Goal: Information Seeking & Learning: Check status

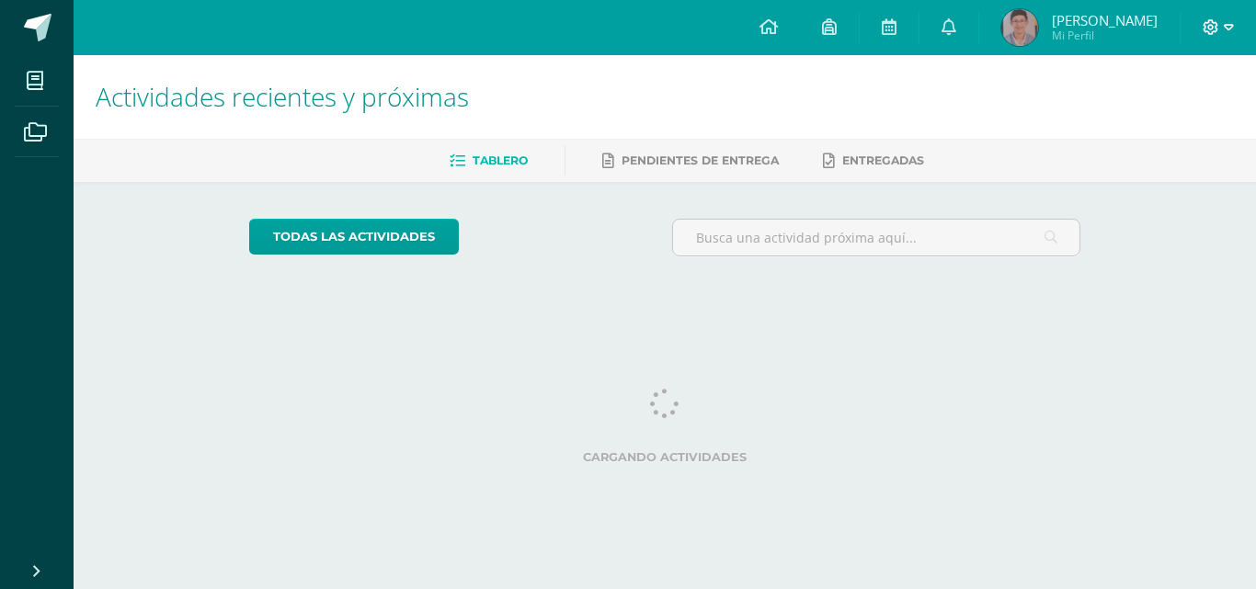
click at [1219, 23] on span at bounding box center [1218, 27] width 31 height 20
click at [1176, 129] on span "Cerrar sesión" at bounding box center [1171, 125] width 83 height 17
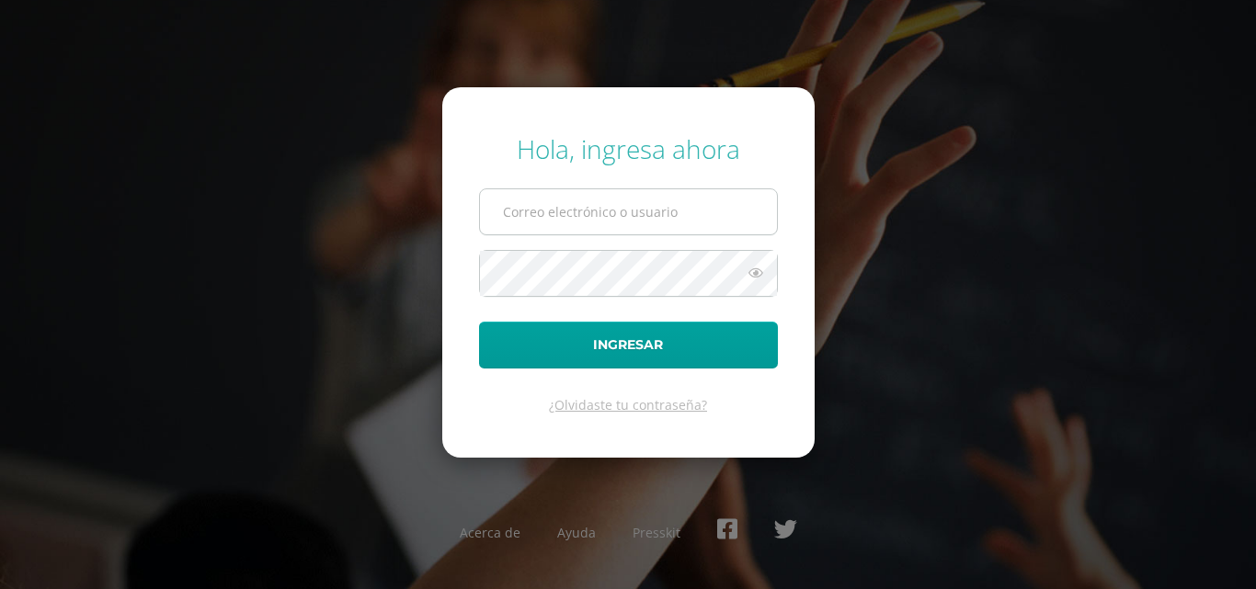
type input "s.chavarria.1cdb@gmail.com"
click at [657, 215] on input "s.chavarria.1cdb@gmail.com" at bounding box center [628, 211] width 297 height 45
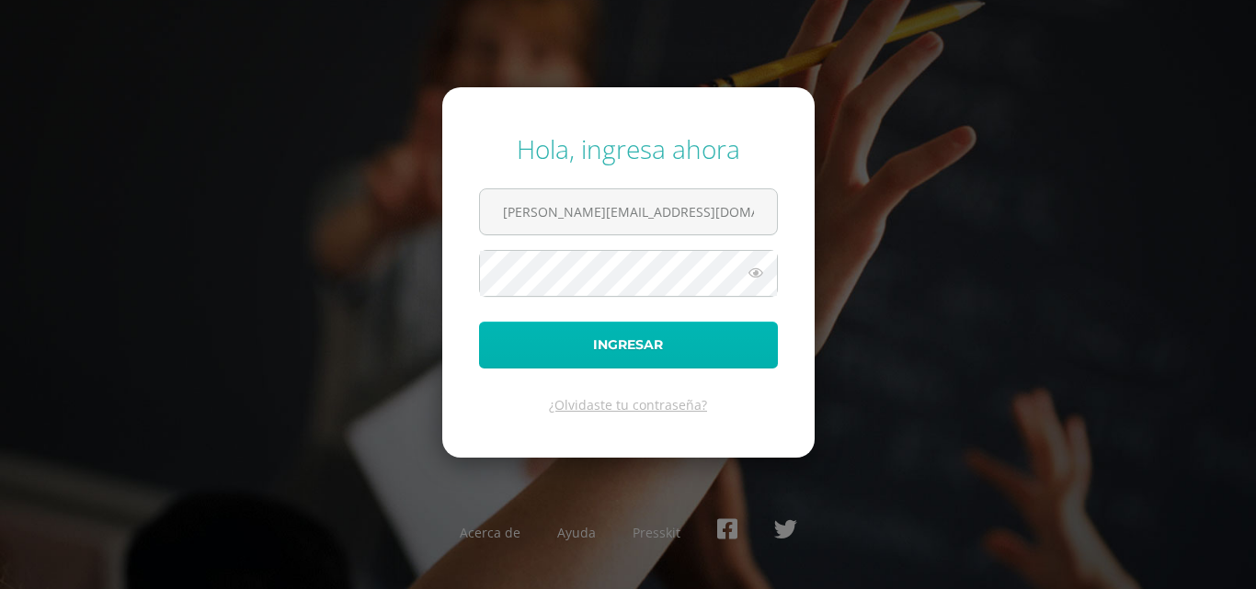
click at [564, 343] on button "Ingresar" at bounding box center [628, 345] width 299 height 47
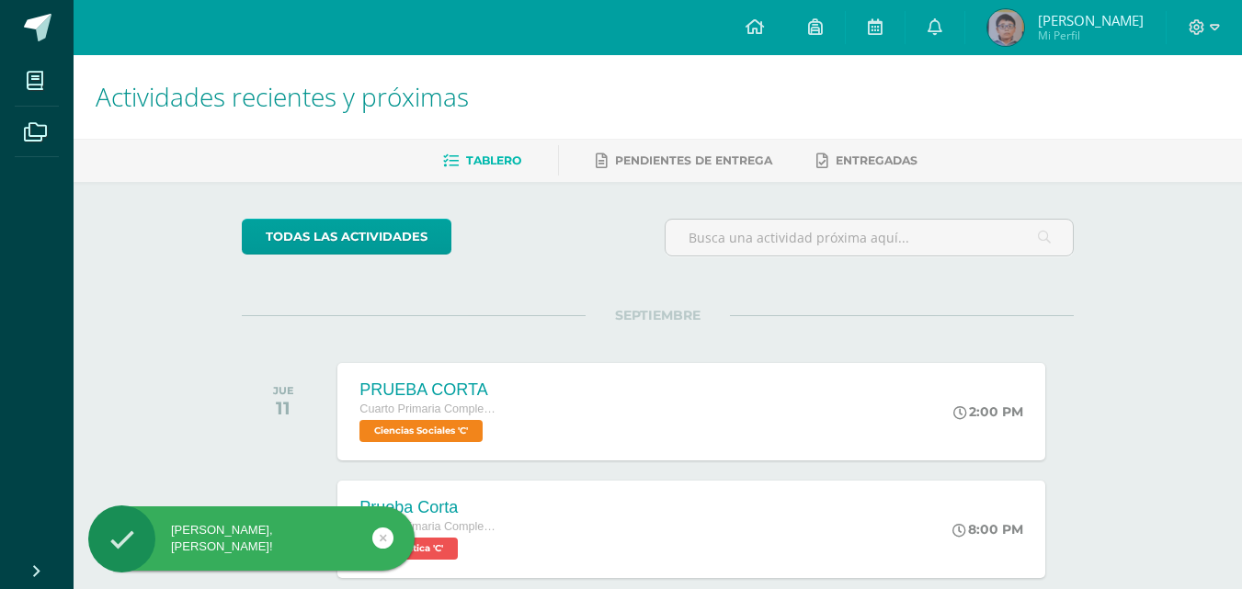
click at [1048, 32] on span "Mi Perfil" at bounding box center [1091, 36] width 106 height 16
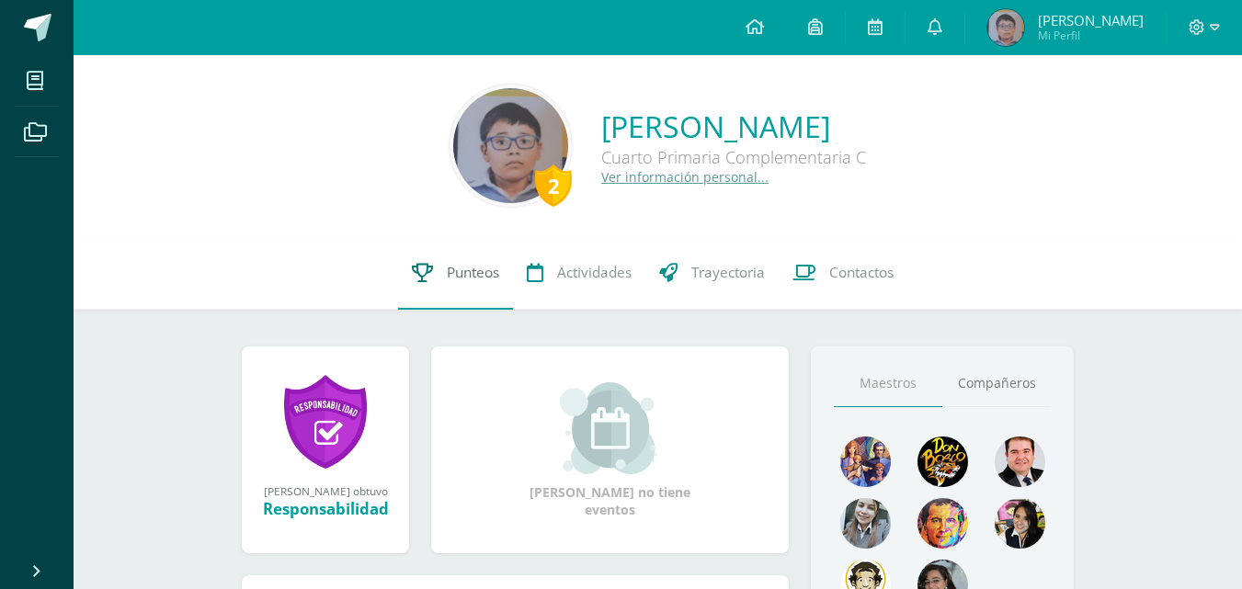
click at [466, 275] on span "Punteos" at bounding box center [473, 272] width 52 height 19
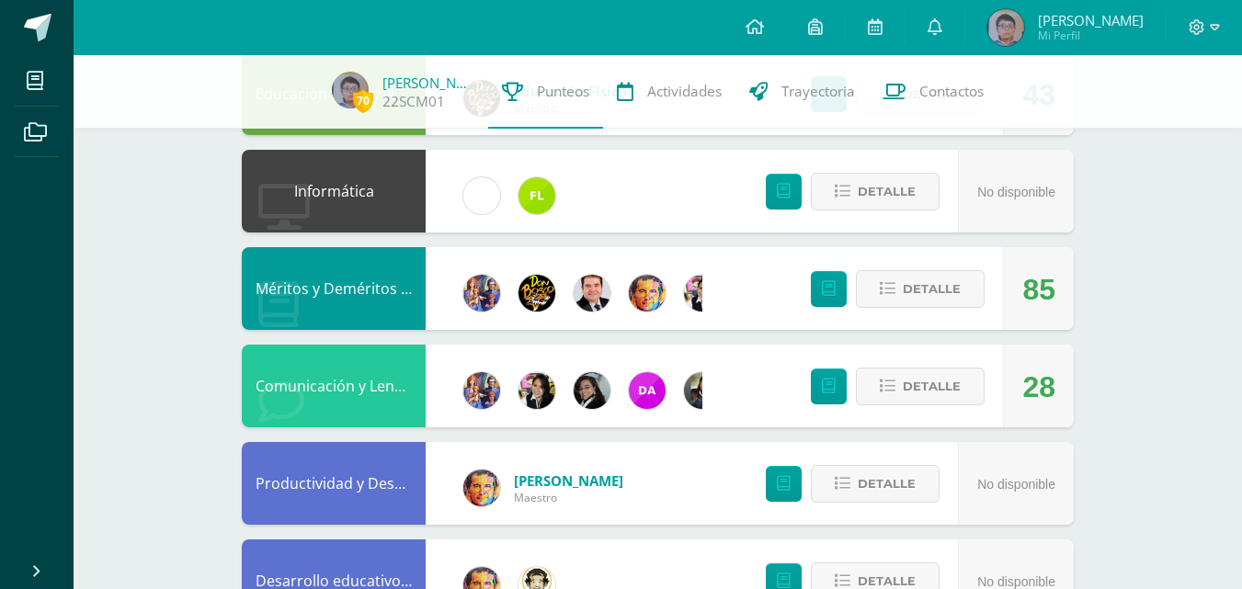
scroll to position [920, 0]
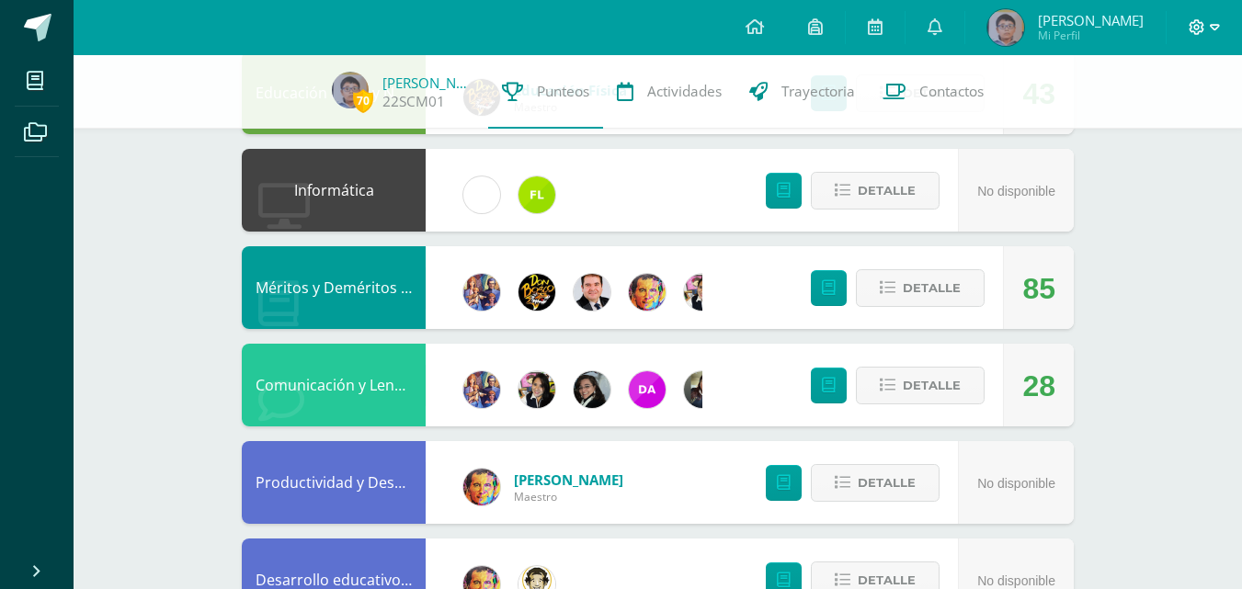
click at [1215, 26] on icon at bounding box center [1215, 27] width 10 height 17
click at [1145, 121] on span "Cerrar sesión" at bounding box center [1157, 125] width 83 height 17
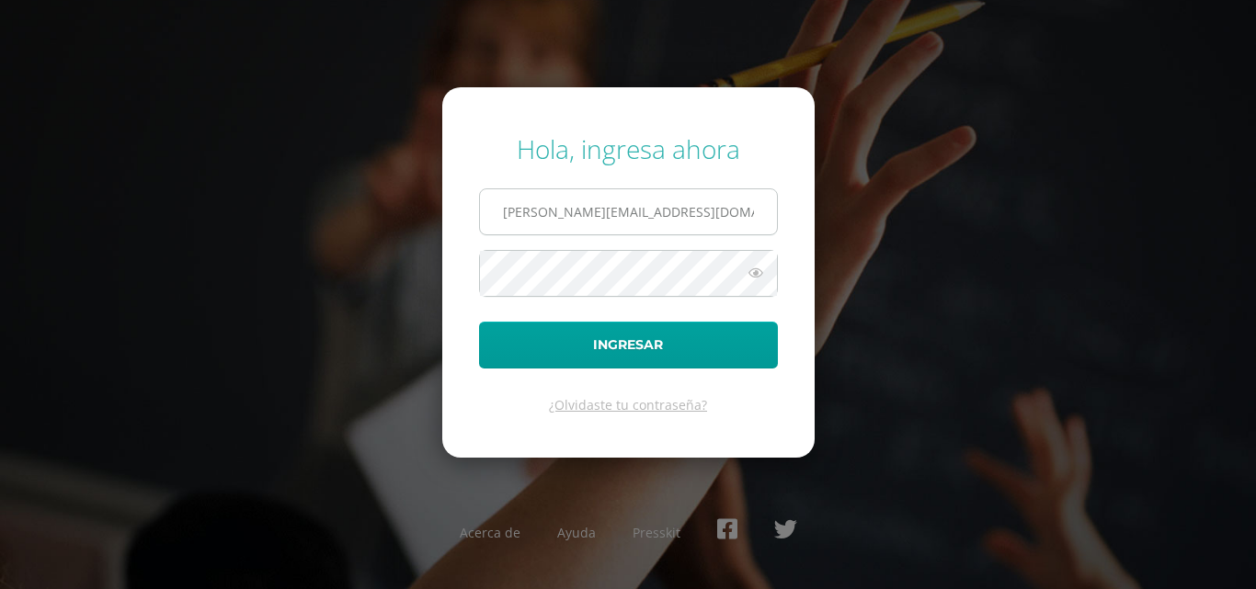
drag, startPoint x: 582, startPoint y: 200, endPoint x: 597, endPoint y: 235, distance: 38.8
click at [582, 200] on input "s.chavarria.1cdb@gmail.com" at bounding box center [628, 211] width 297 height 45
type input "e.chavarria.5bdb@gmail.com"
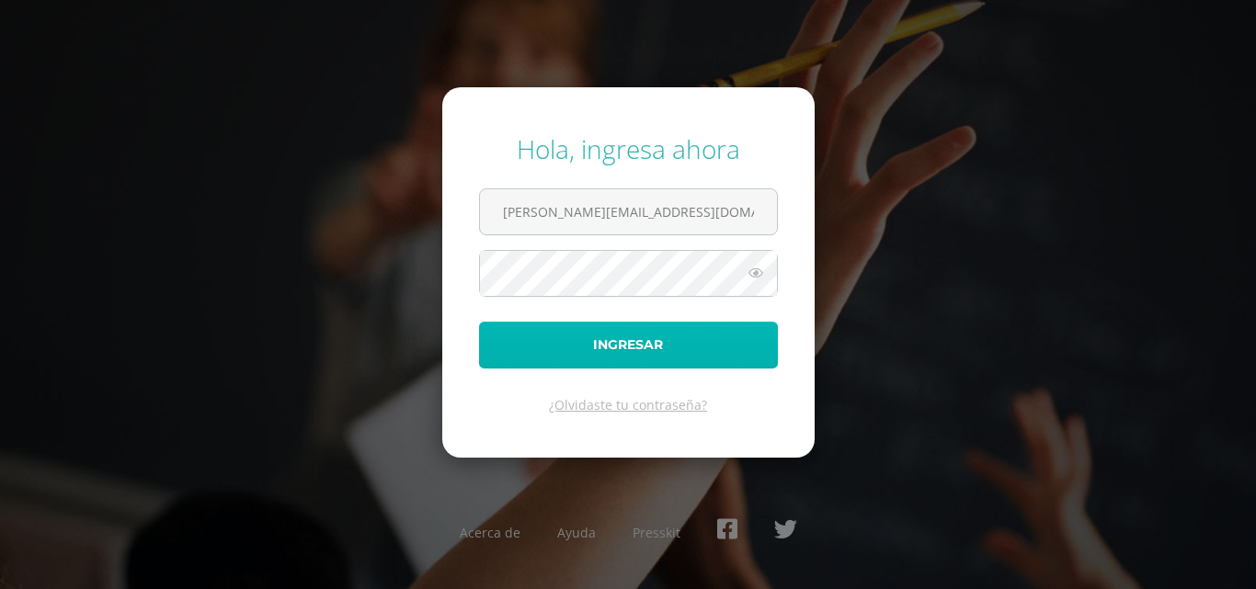
click at [585, 332] on button "Ingresar" at bounding box center [628, 345] width 299 height 47
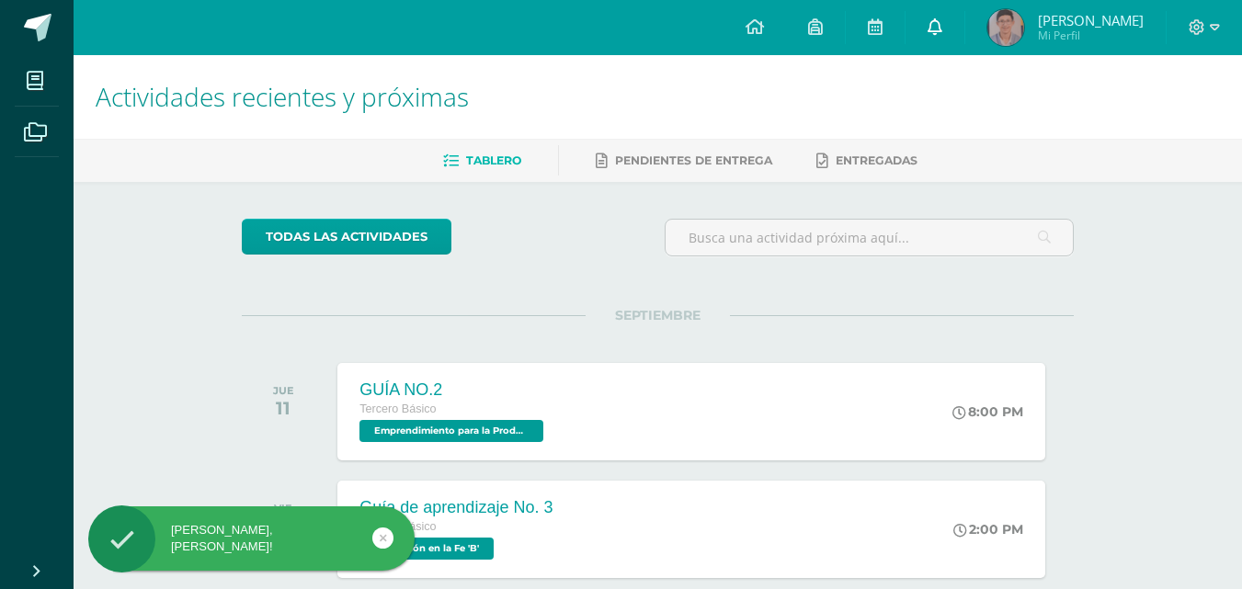
click at [943, 28] on icon at bounding box center [935, 26] width 15 height 17
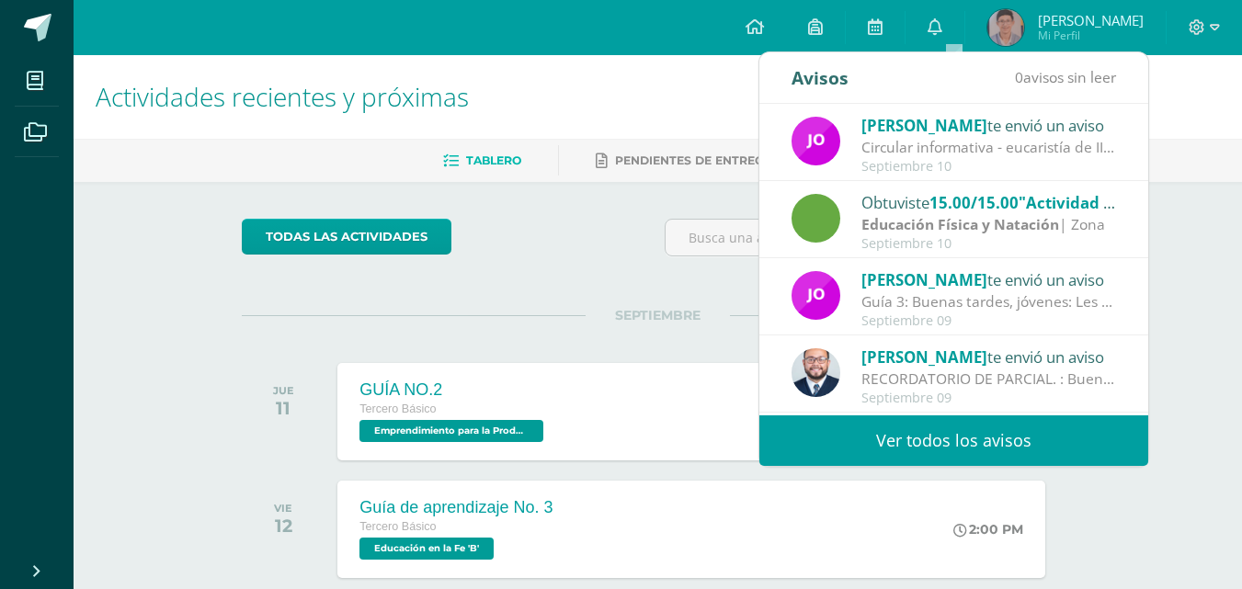
click at [1053, 21] on span "[PERSON_NAME] Mi Perfil" at bounding box center [1066, 27] width 164 height 37
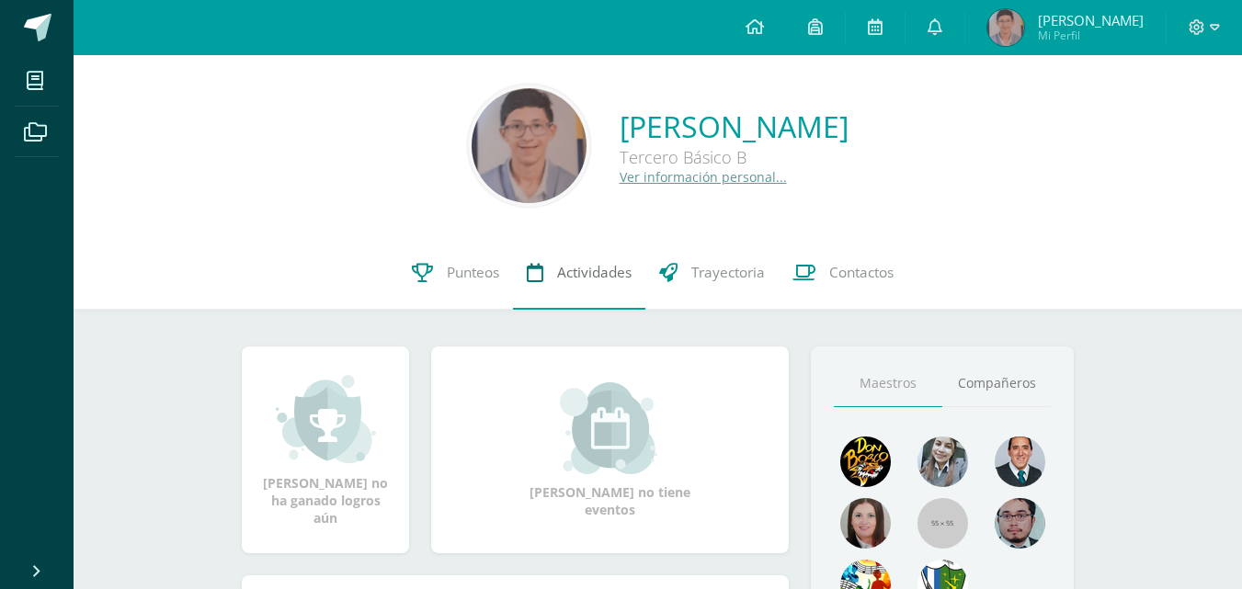
drag, startPoint x: 457, startPoint y: 269, endPoint x: 570, endPoint y: 259, distance: 113.6
click at [457, 270] on span "Punteos" at bounding box center [473, 272] width 52 height 19
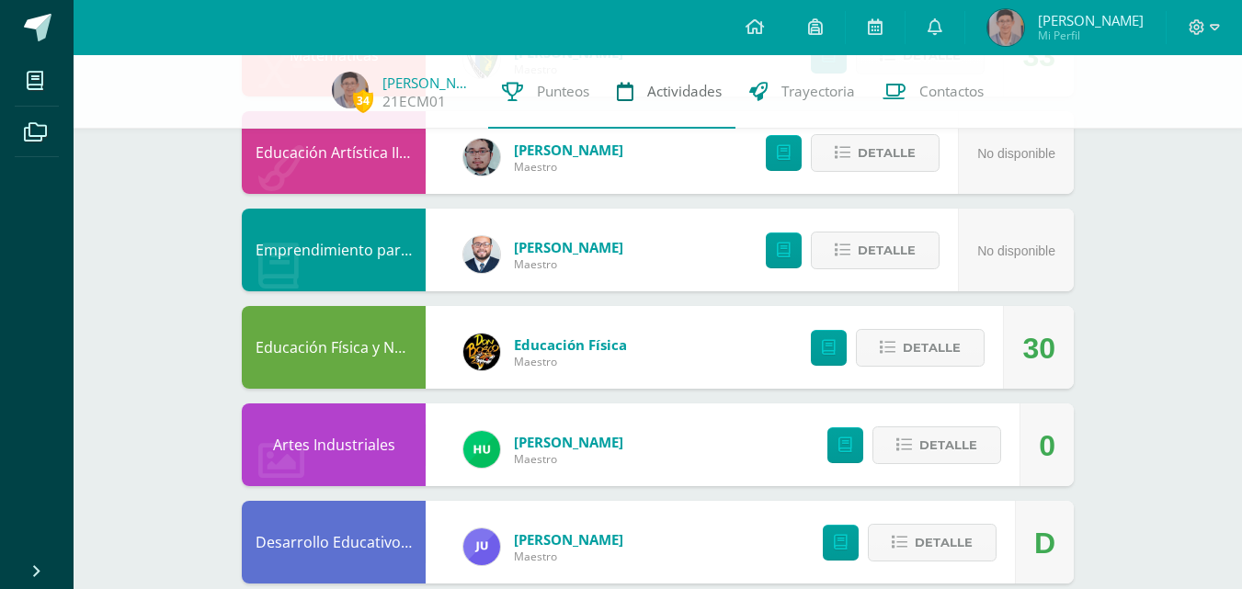
scroll to position [368, 0]
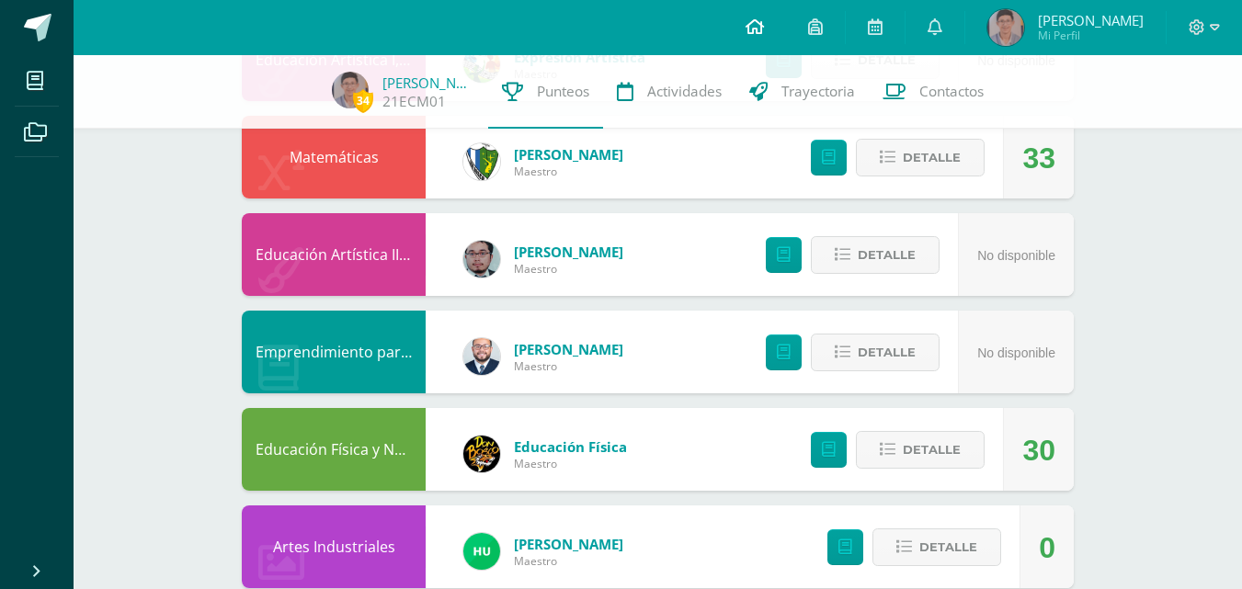
click at [764, 20] on icon at bounding box center [755, 26] width 18 height 17
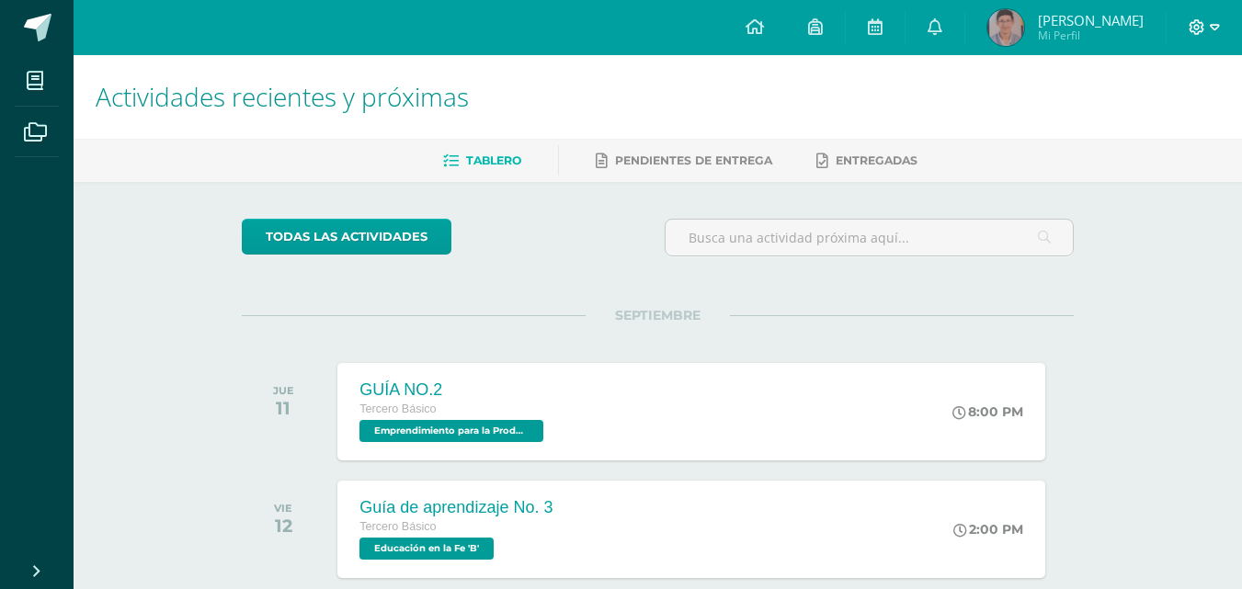
click at [1196, 28] on icon at bounding box center [1197, 27] width 17 height 17
click at [1121, 121] on span "Cerrar sesión" at bounding box center [1157, 125] width 83 height 17
